Goal: Transaction & Acquisition: Obtain resource

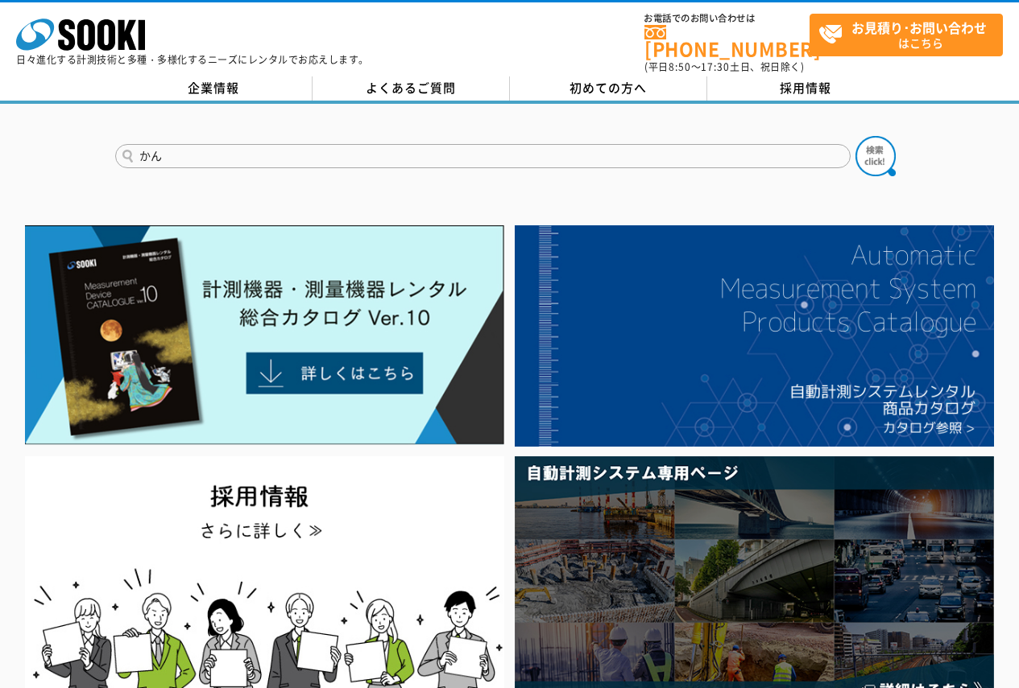
type input "か"
type input "噛"
type input "管"
type input "管内カメラ"
click at [890, 143] on img at bounding box center [875, 156] width 40 height 40
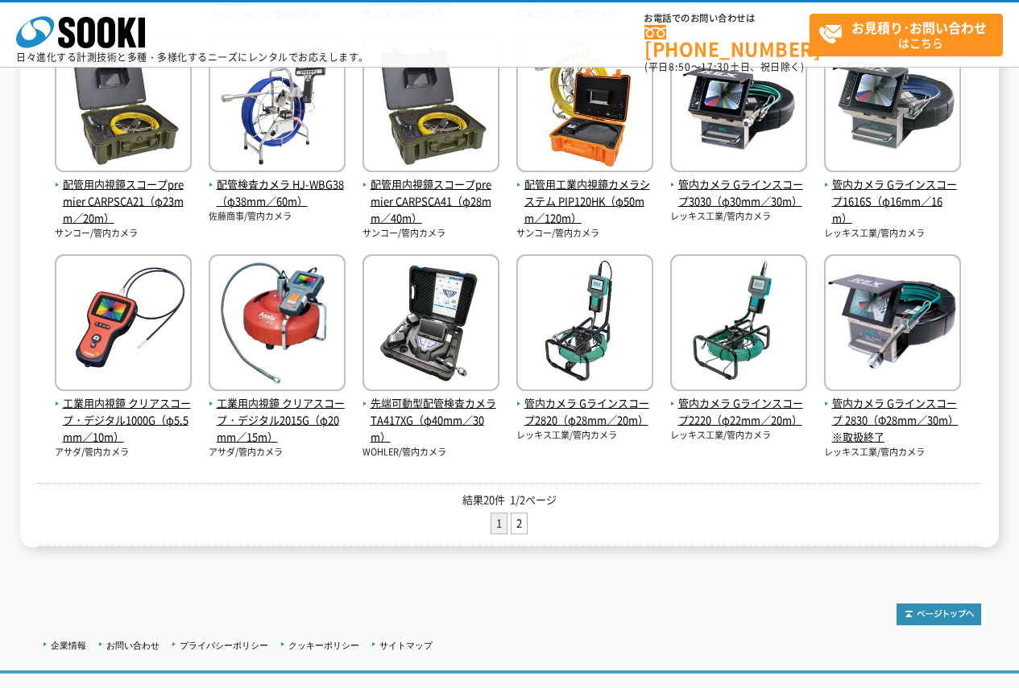
scroll to position [579, 0]
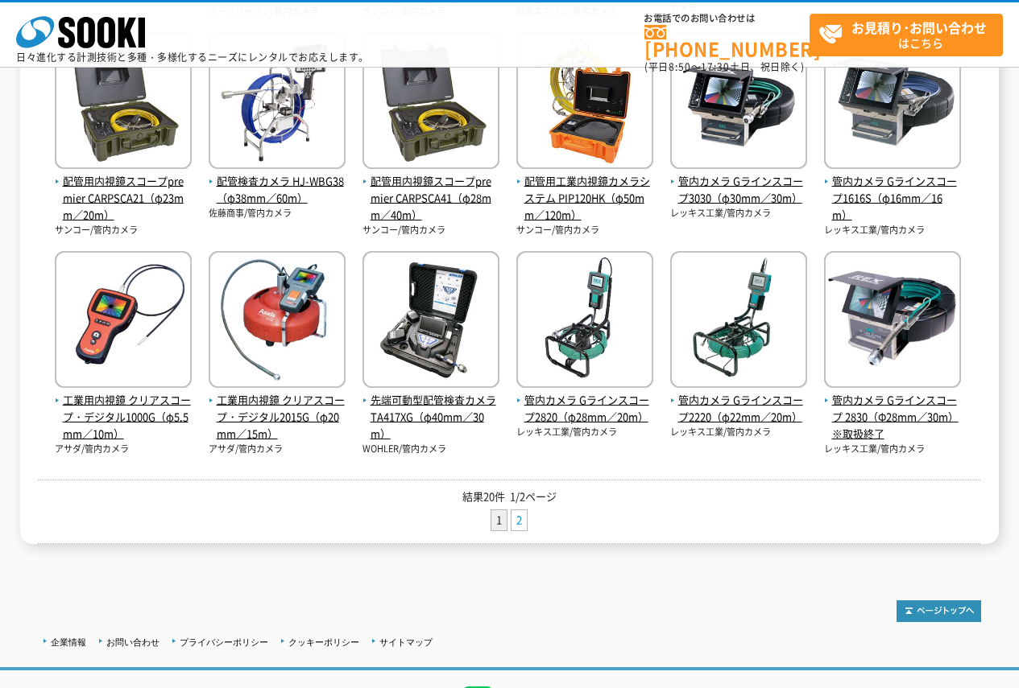
click at [525, 517] on link "2" at bounding box center [518, 520] width 15 height 20
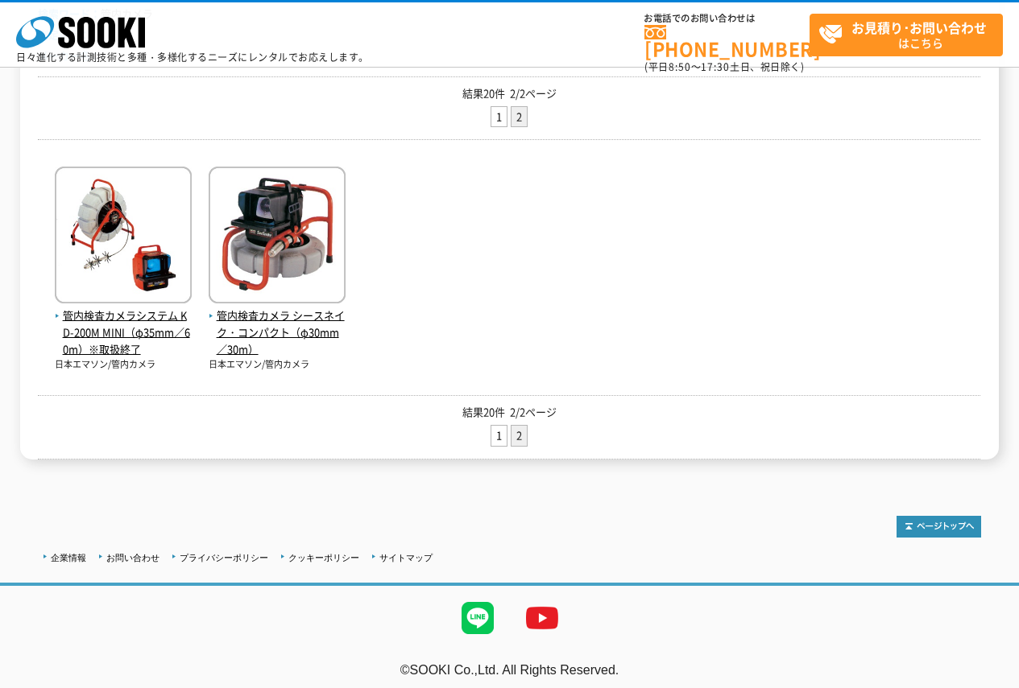
scroll to position [234, 0]
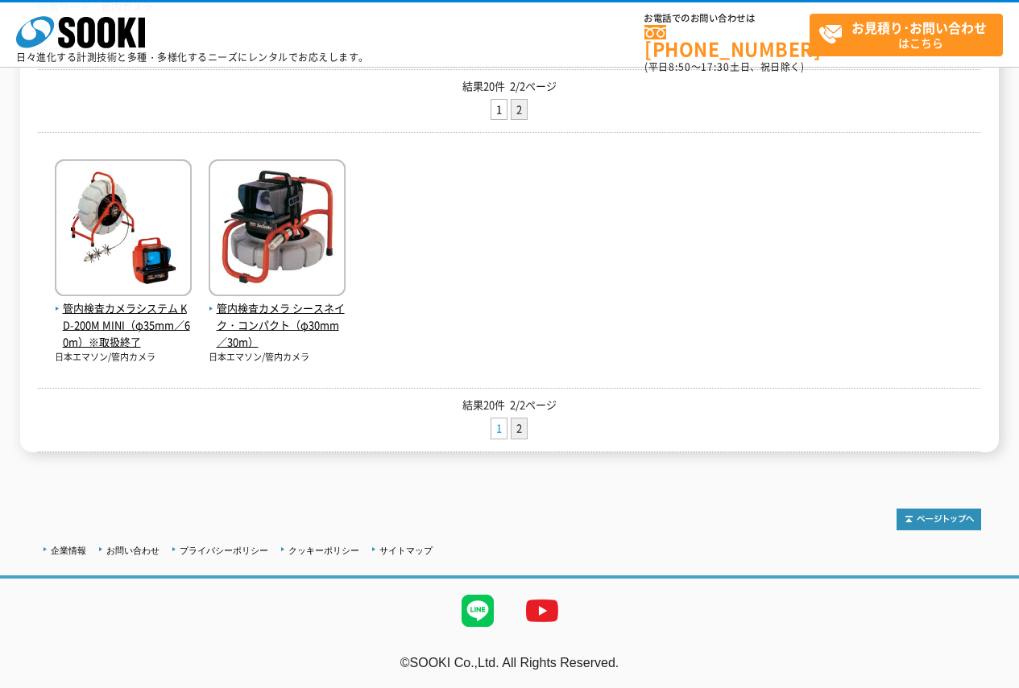
click at [504, 424] on link "1" at bounding box center [498, 429] width 15 height 20
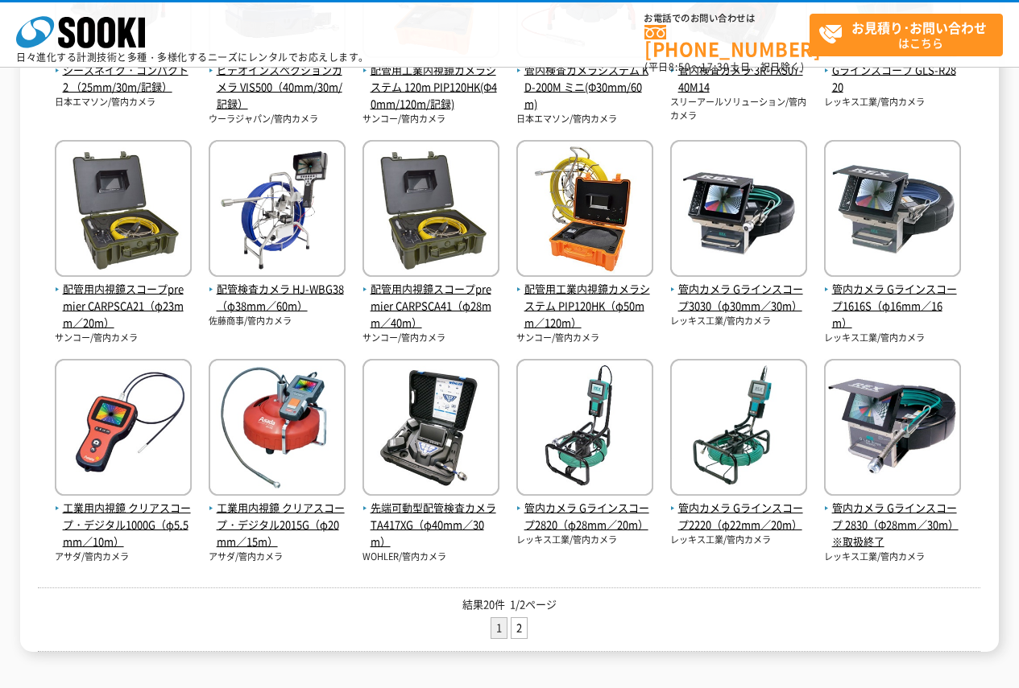
scroll to position [473, 0]
